Goal: Information Seeking & Learning: Learn about a topic

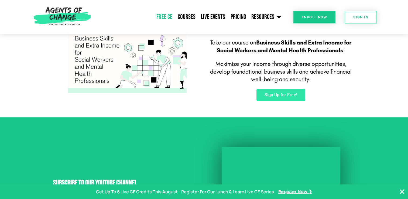
scroll to position [357, 0]
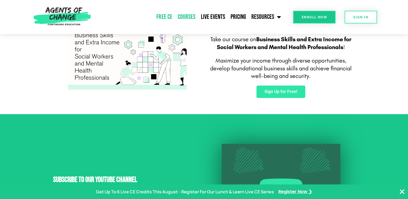
click at [186, 15] on link "Courses" at bounding box center [186, 16] width 23 height 13
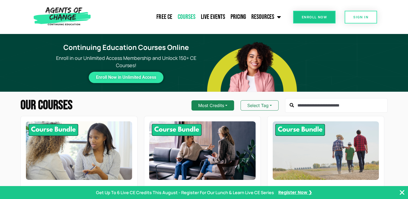
click at [229, 106] on button "Most Credits" at bounding box center [212, 105] width 43 height 10
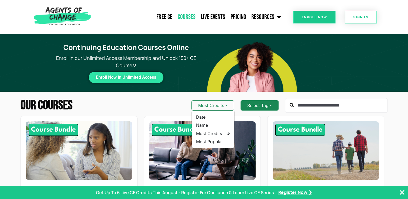
click at [255, 108] on button "Select Tag" at bounding box center [260, 105] width 38 height 10
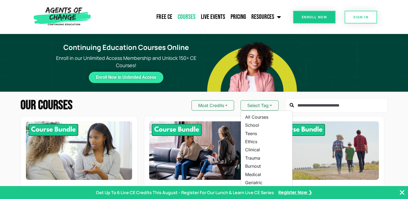
click at [116, 106] on div "Our Courses Most Credits Select Tag All Courses School Teens Ethics Clinical Tr…" at bounding box center [203, 105] width 367 height 15
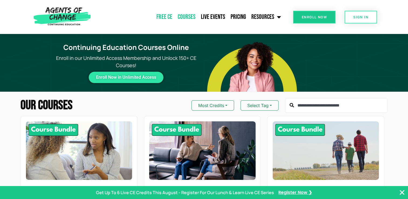
click at [165, 15] on link "Free CE" at bounding box center [164, 16] width 21 height 13
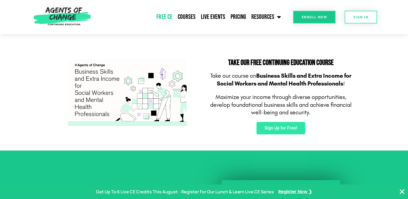
scroll to position [321, 0]
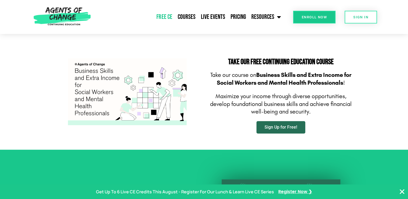
click at [287, 128] on span "Sign Up for Free!" at bounding box center [281, 127] width 33 height 4
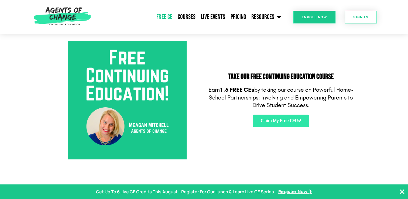
scroll to position [189, 0]
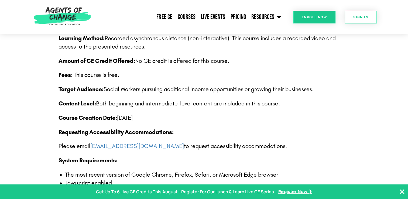
scroll to position [762, 0]
